Goal: Check status: Check status

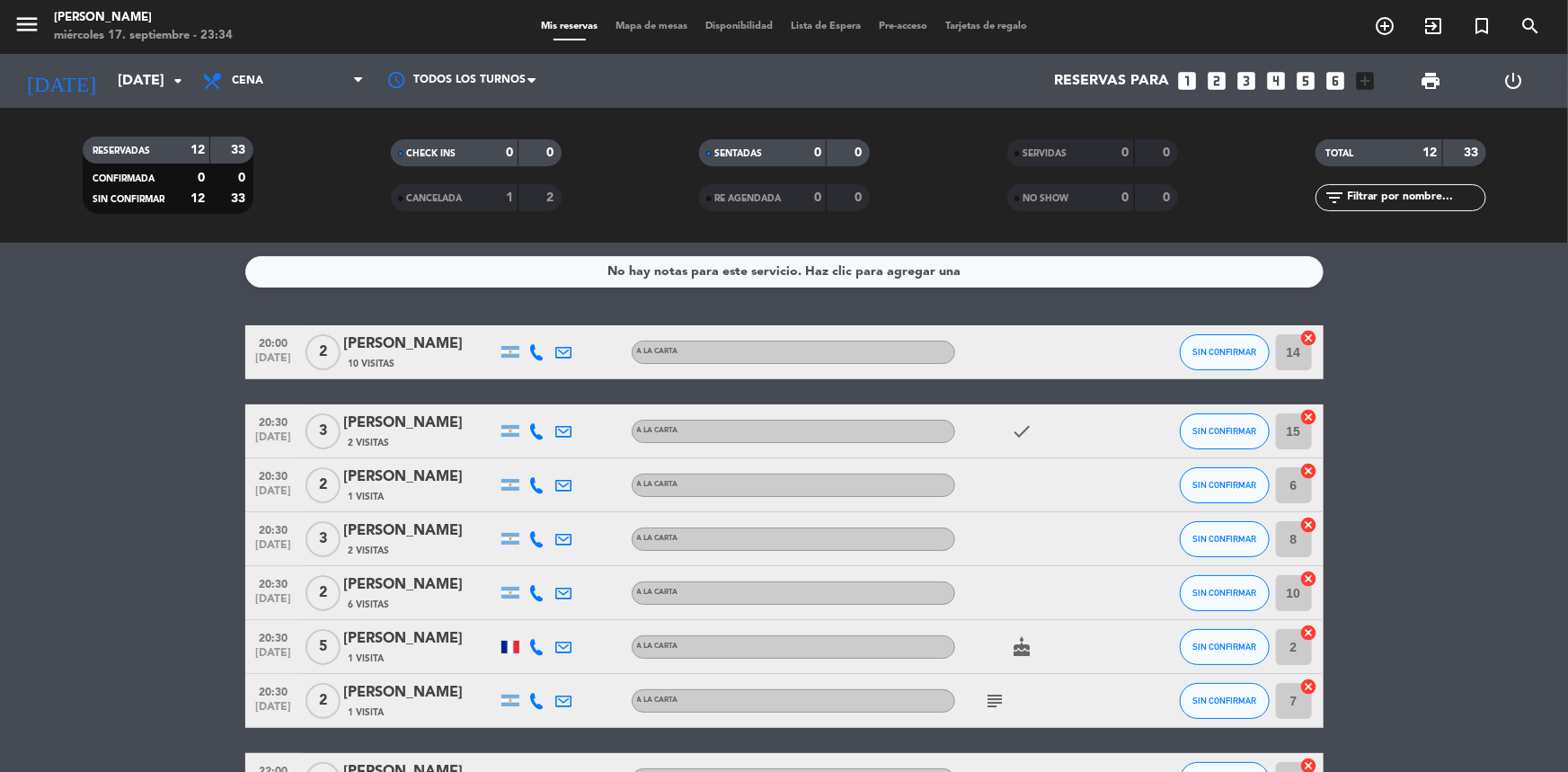
click at [184, 77] on icon "arrow_drop_down" at bounding box center [178, 81] width 21 height 21
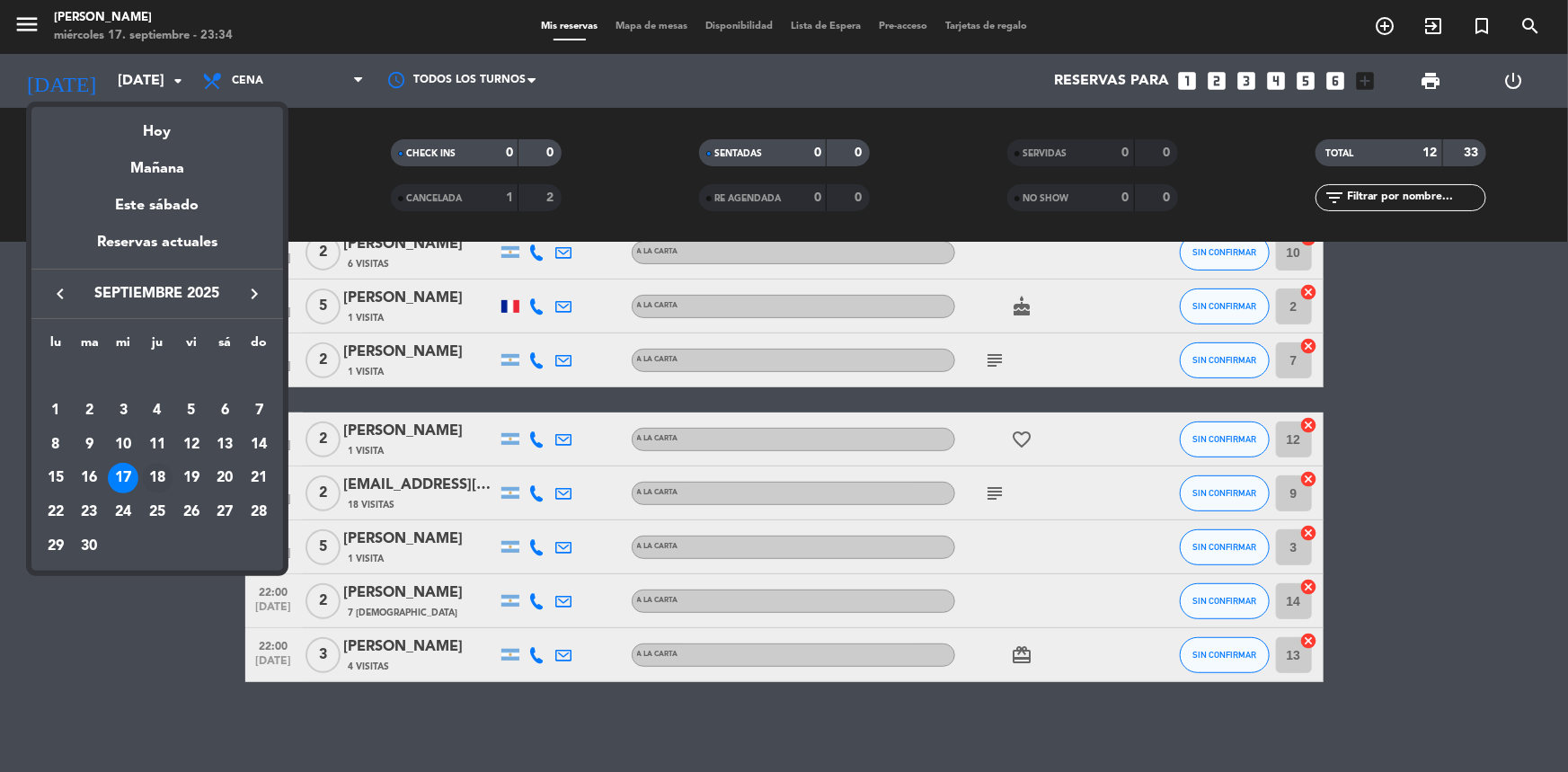
click at [158, 478] on div "18" at bounding box center [157, 477] width 30 height 30
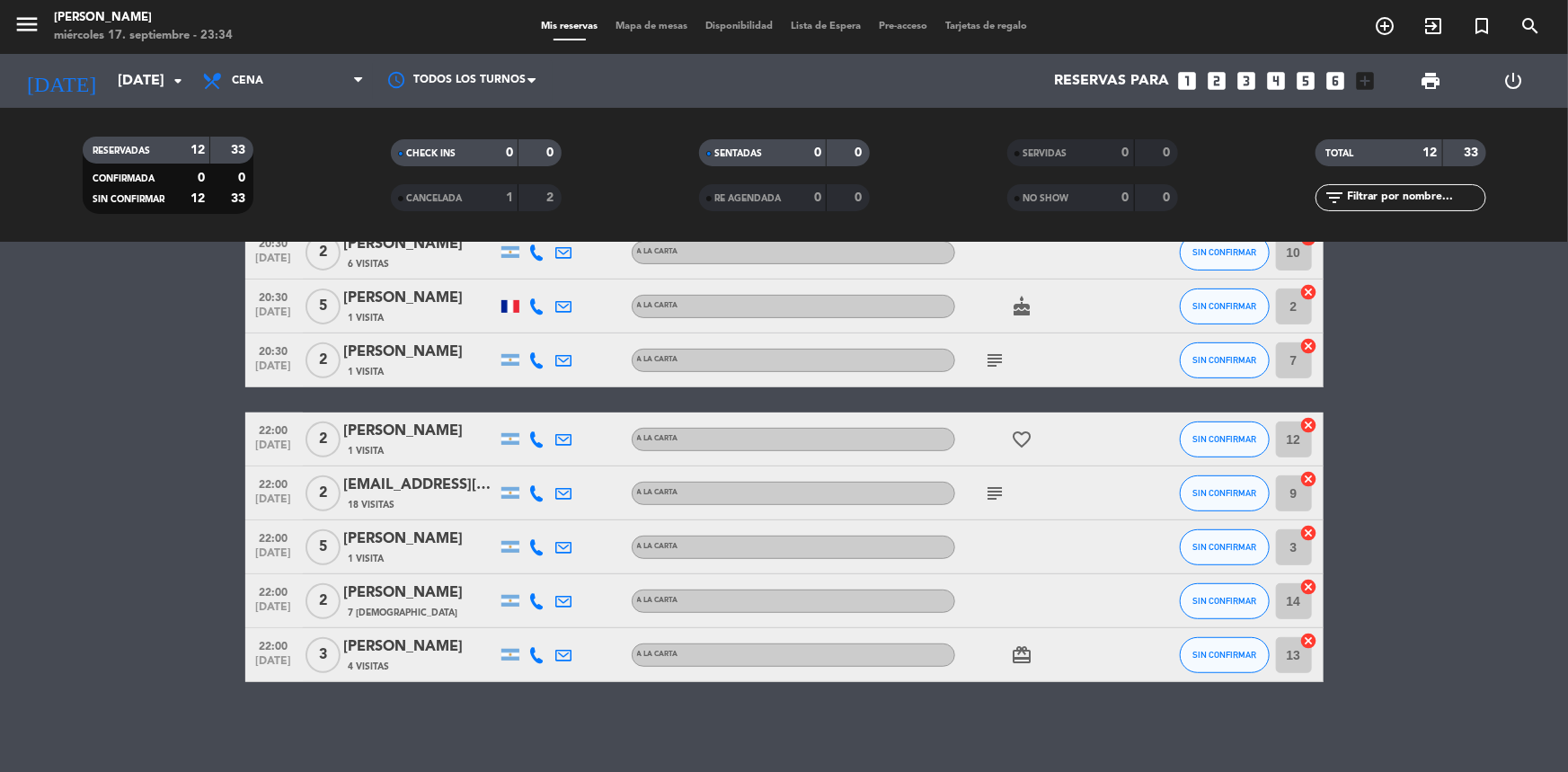
type input "[DEMOGRAPHIC_DATA][DATE]"
click at [158, 478] on bookings-row "20:00 [DATE] 2 [PERSON_NAME] 10 Visitas A LA CARTA SIN CONFIRMAR 14 cancel 20:3…" at bounding box center [784, 333] width 1568 height 697
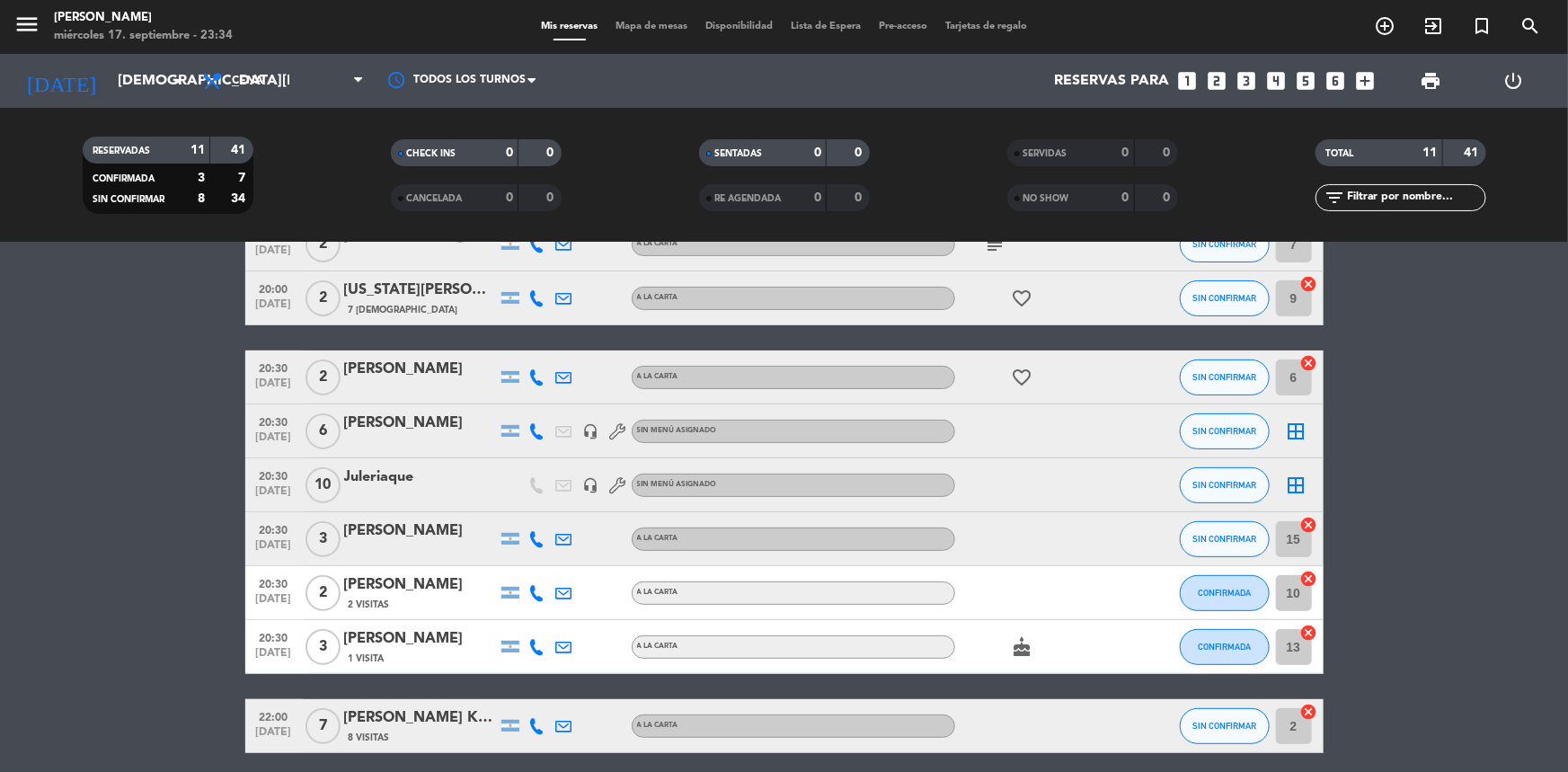
scroll to position [244, 0]
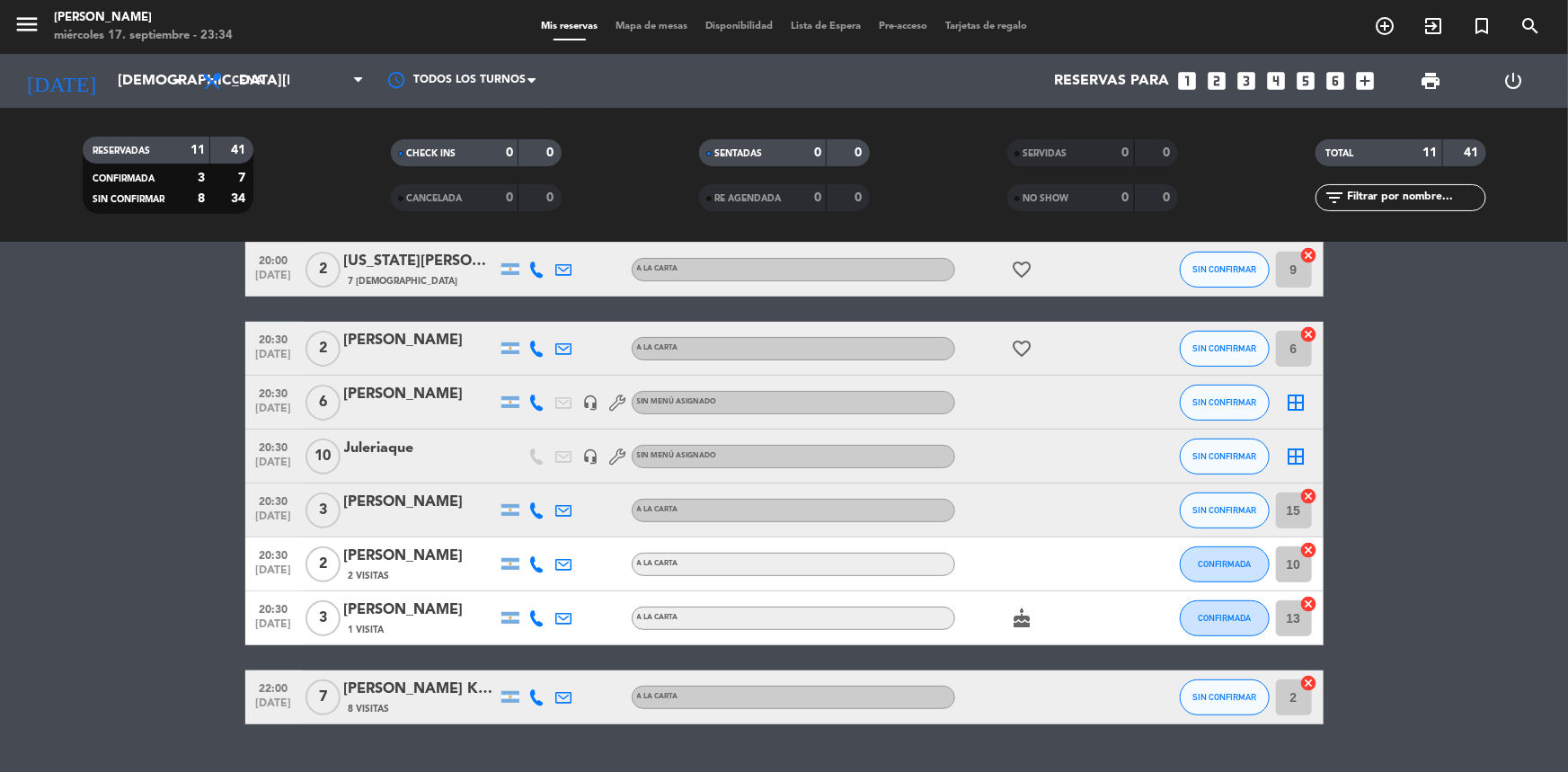
click at [1026, 615] on icon "cake" at bounding box center [1022, 618] width 21 height 21
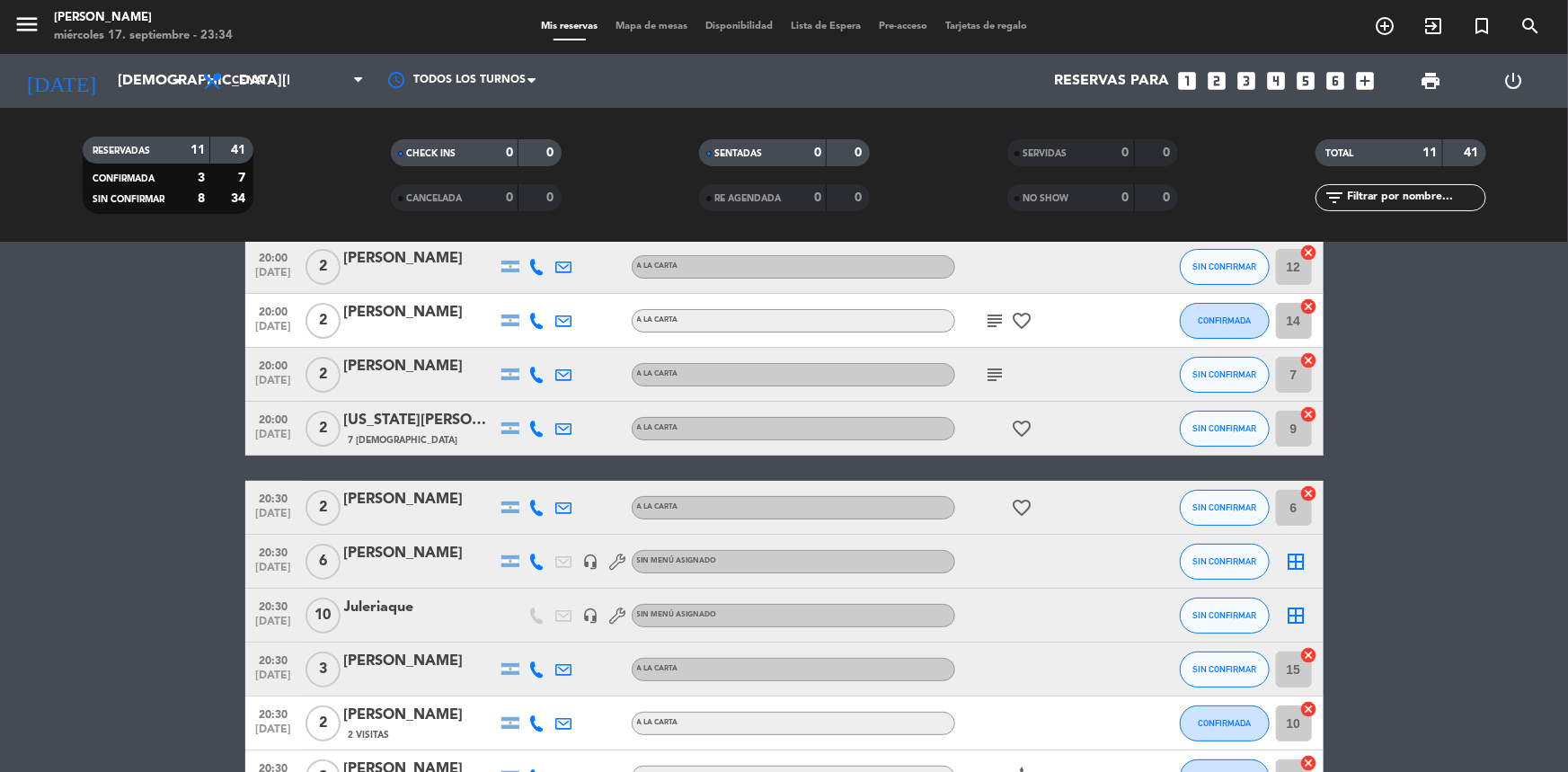
scroll to position [0, 0]
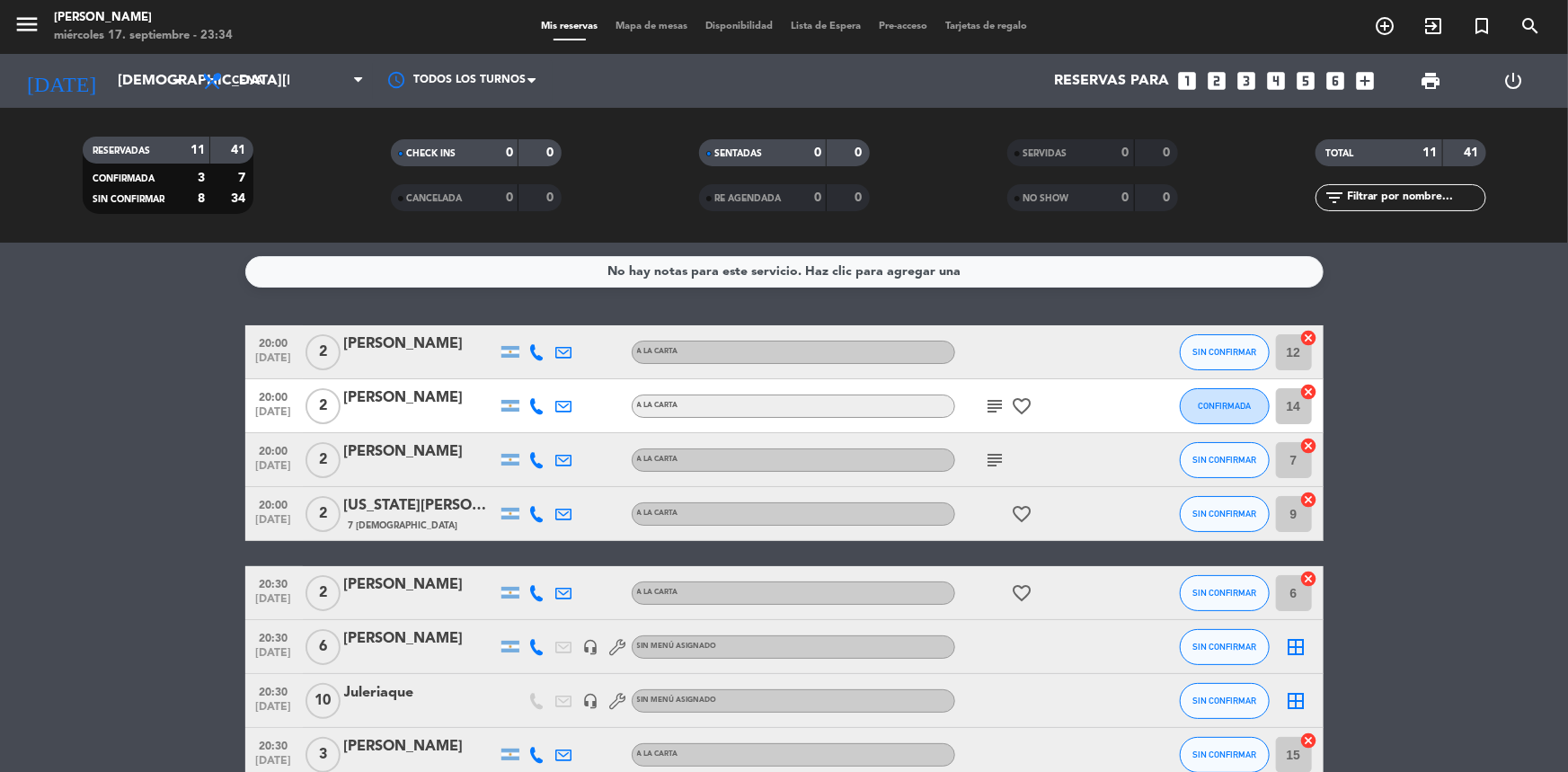
click at [998, 400] on icon "subject" at bounding box center [996, 406] width 21 height 21
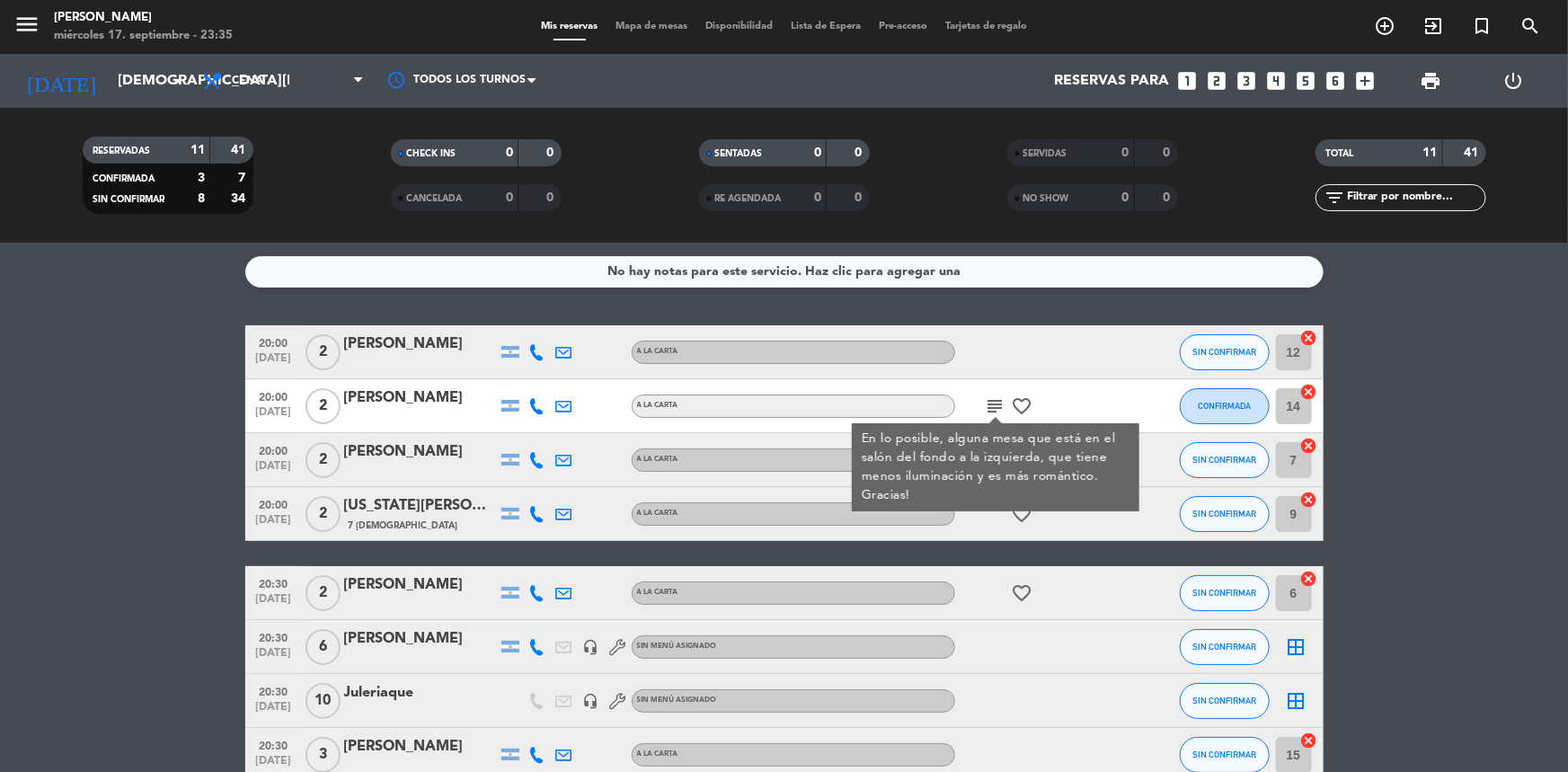
click at [998, 399] on icon "subject" at bounding box center [996, 406] width 21 height 21
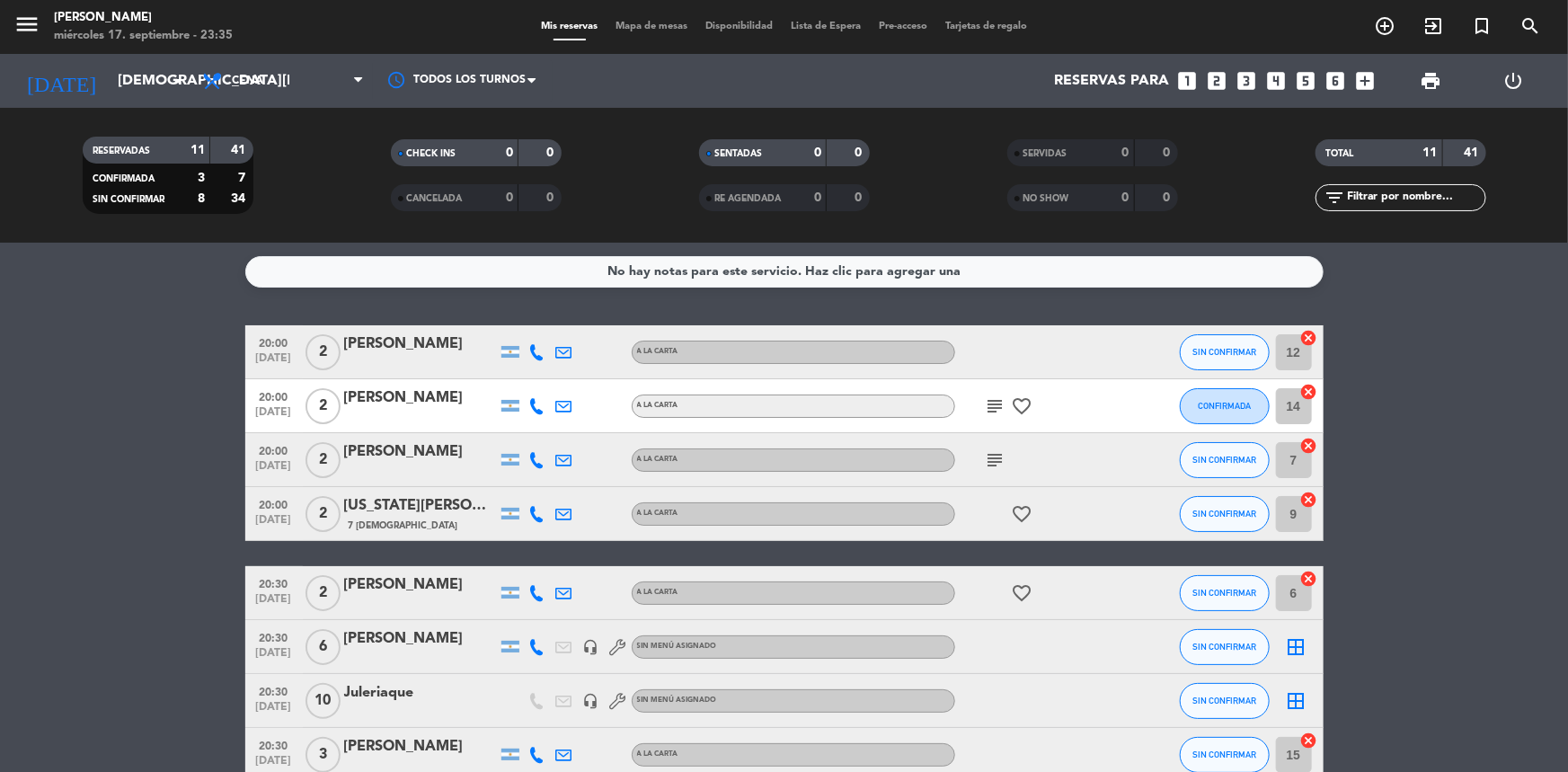
click at [991, 458] on icon "subject" at bounding box center [996, 460] width 21 height 21
click at [988, 458] on icon "subject" at bounding box center [996, 460] width 21 height 21
